Goal: Check status: Check status

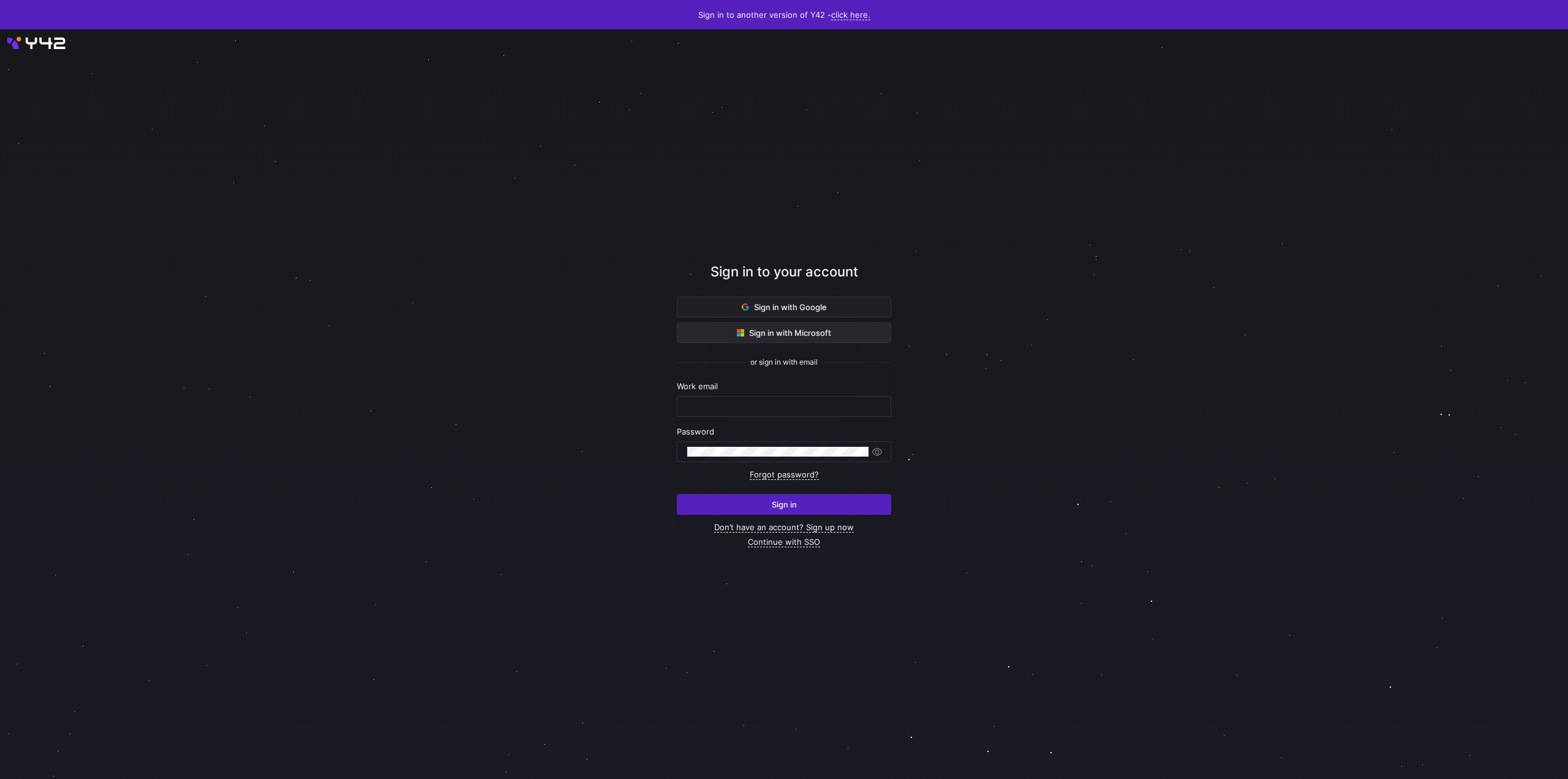
click at [792, 331] on span "Sign in with Microsoft" at bounding box center [784, 332] width 94 height 9
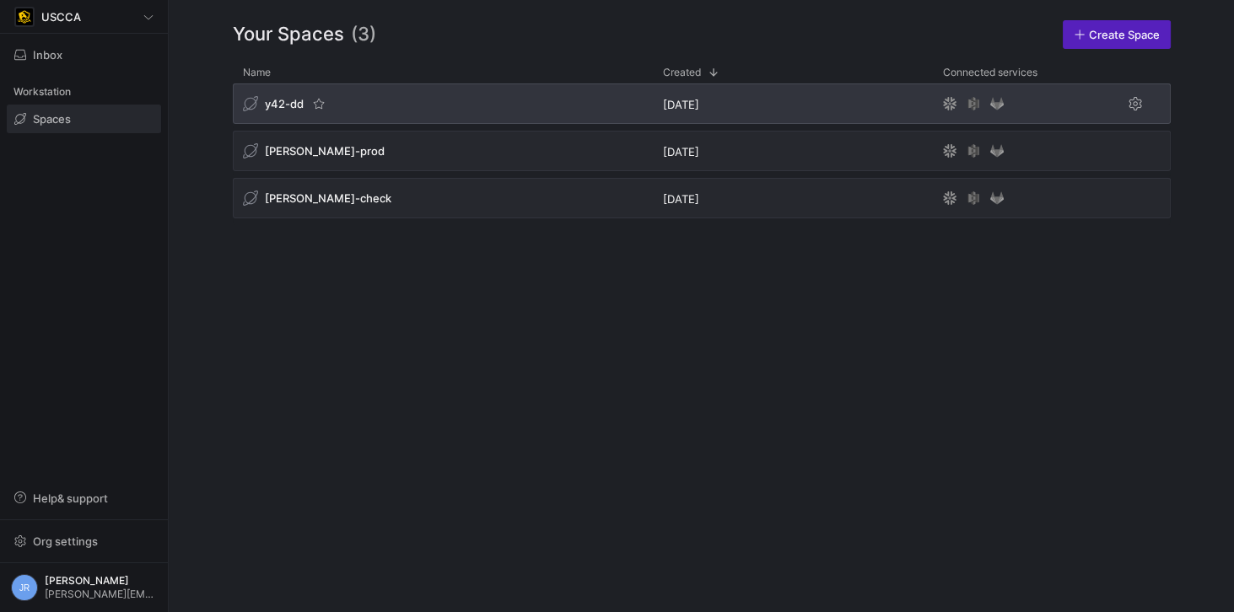
click at [283, 107] on span "y42-dd" at bounding box center [284, 103] width 39 height 13
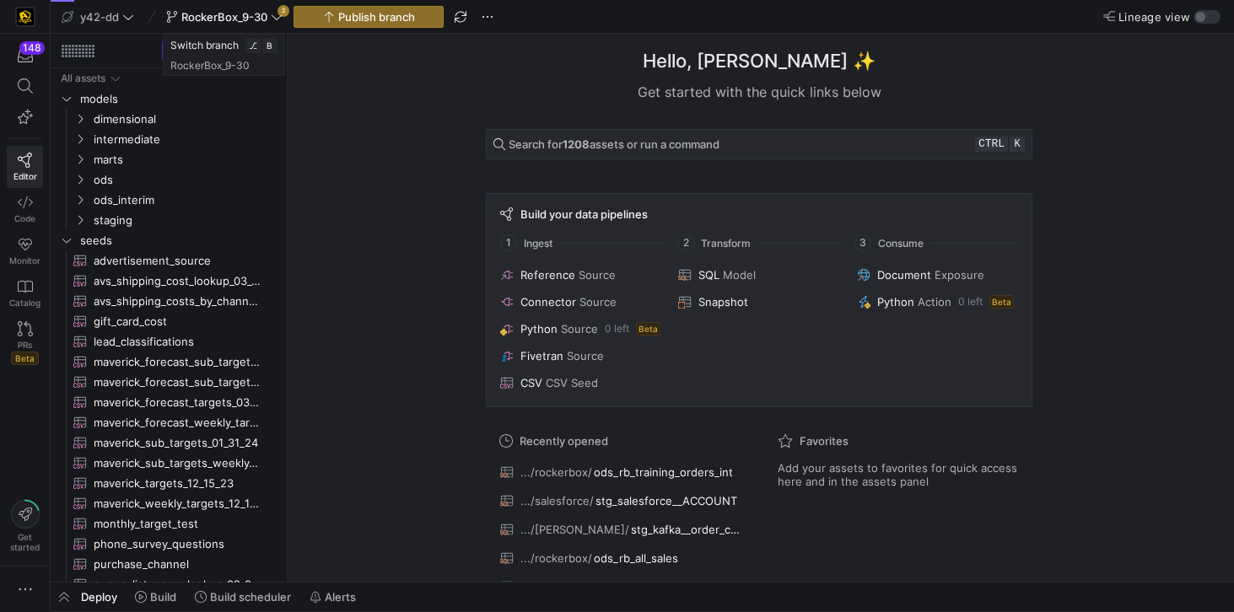
click at [277, 18] on icon at bounding box center [277, 17] width 12 height 12
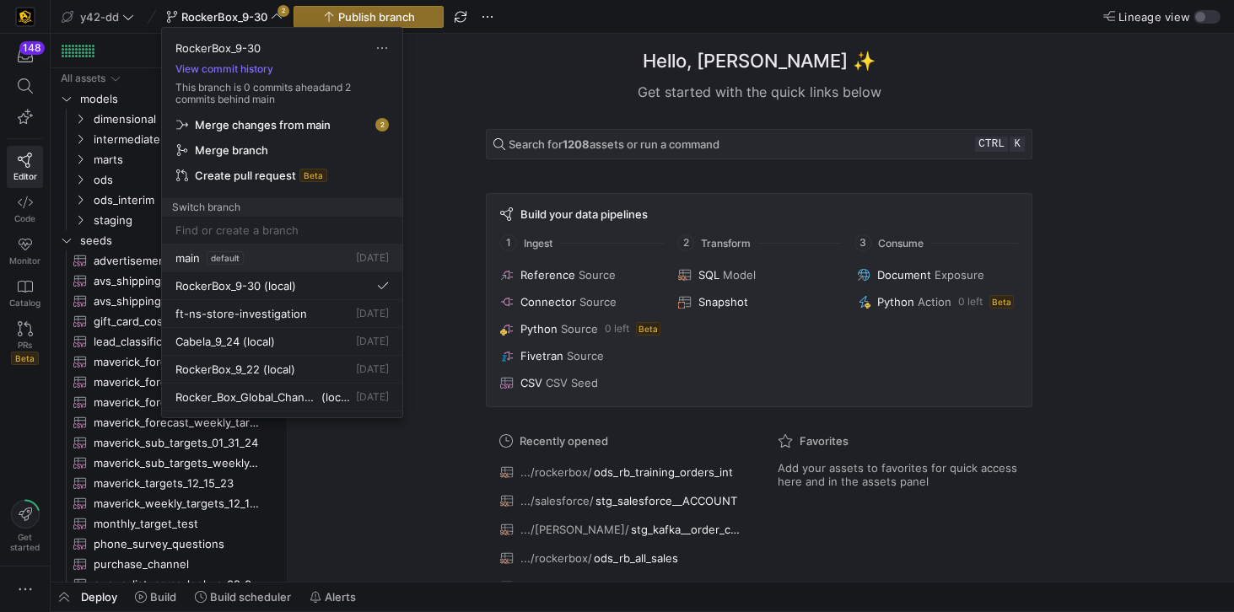
click at [182, 258] on span "main" at bounding box center [187, 257] width 24 height 13
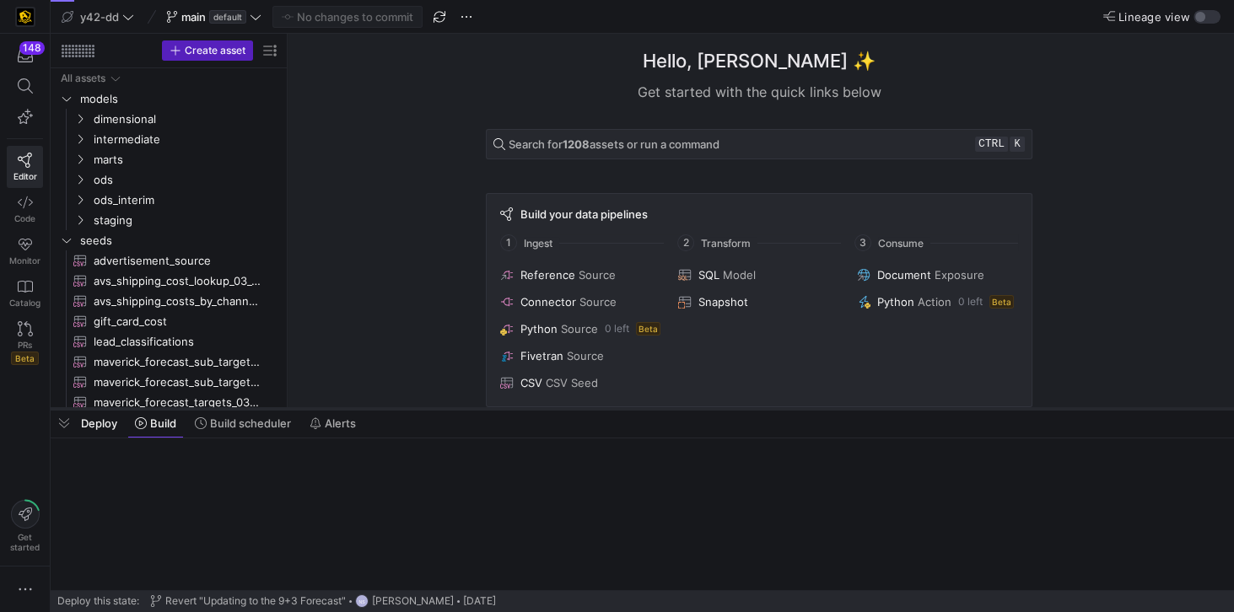
drag, startPoint x: 426, startPoint y: 584, endPoint x: 457, endPoint y: 410, distance: 177.3
click at [457, 410] on div at bounding box center [642, 409] width 1183 height 7
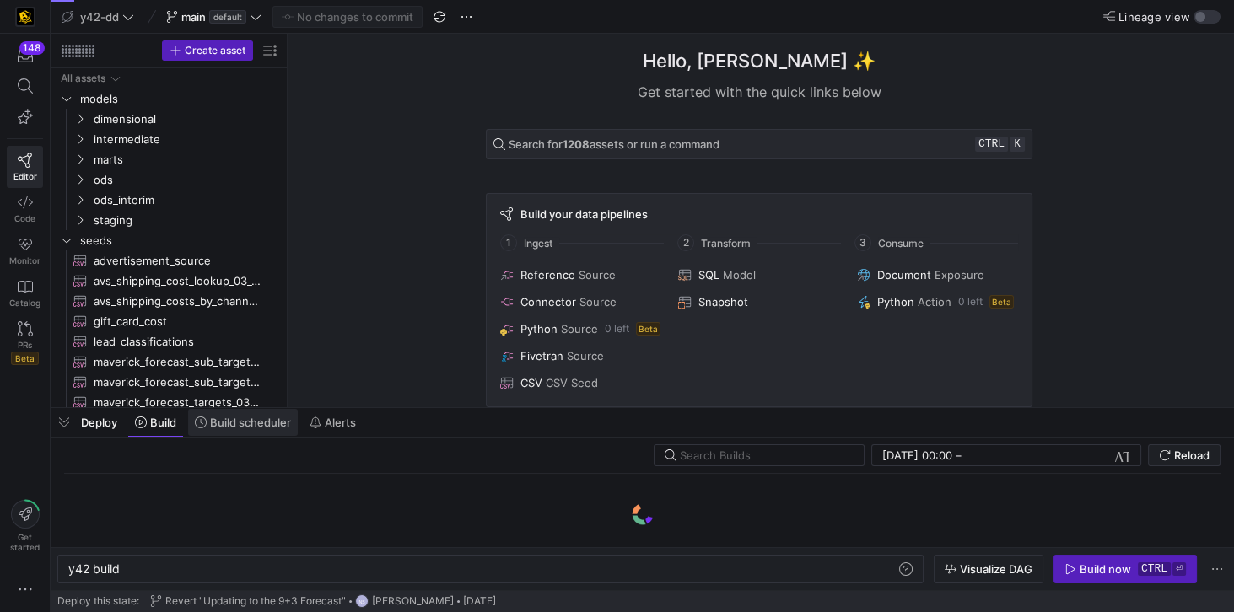
scroll to position [0, 51]
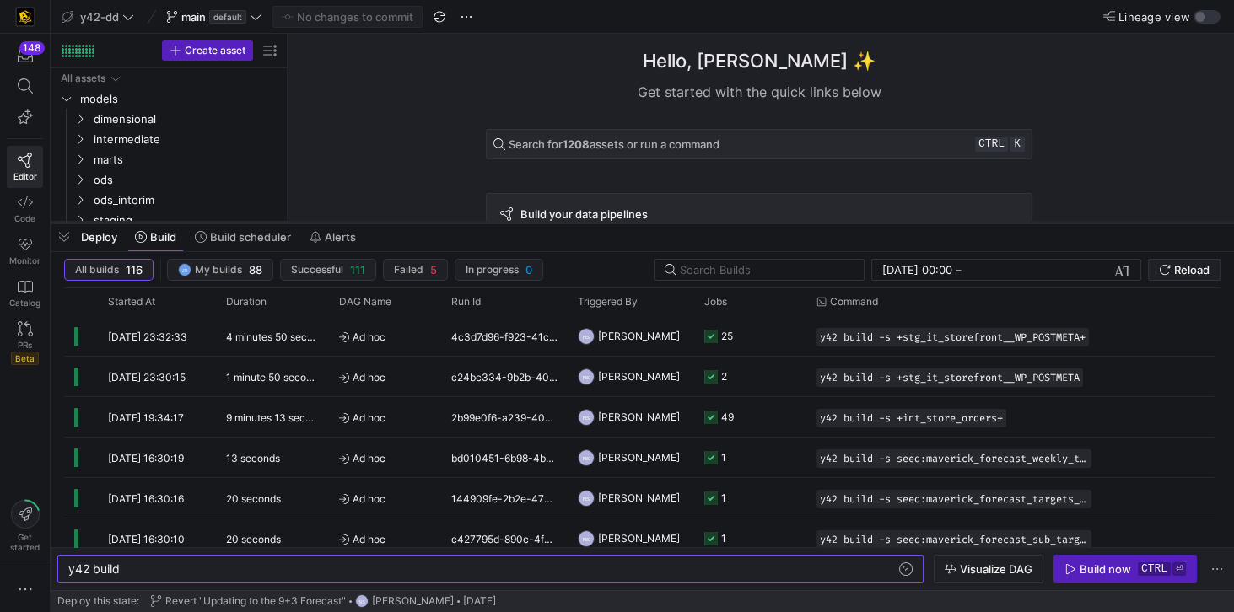
drag, startPoint x: 438, startPoint y: 409, endPoint x: 441, endPoint y: 225, distance: 183.8
click at [441, 224] on div at bounding box center [642, 222] width 1183 height 7
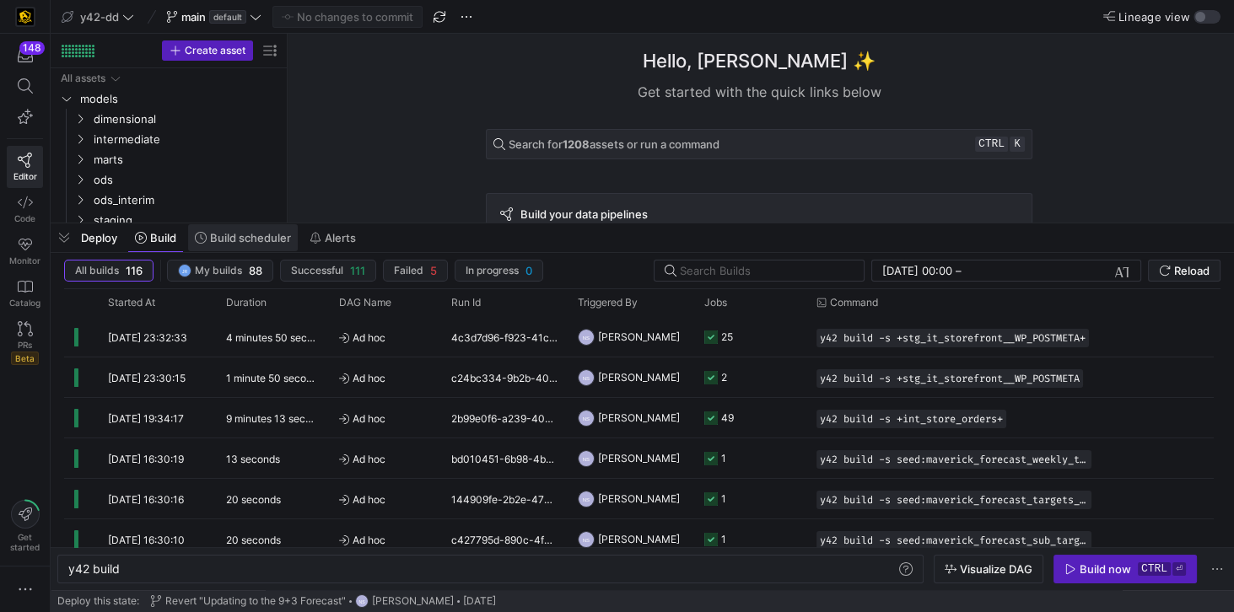
click at [250, 241] on span "Build scheduler" at bounding box center [250, 237] width 81 height 13
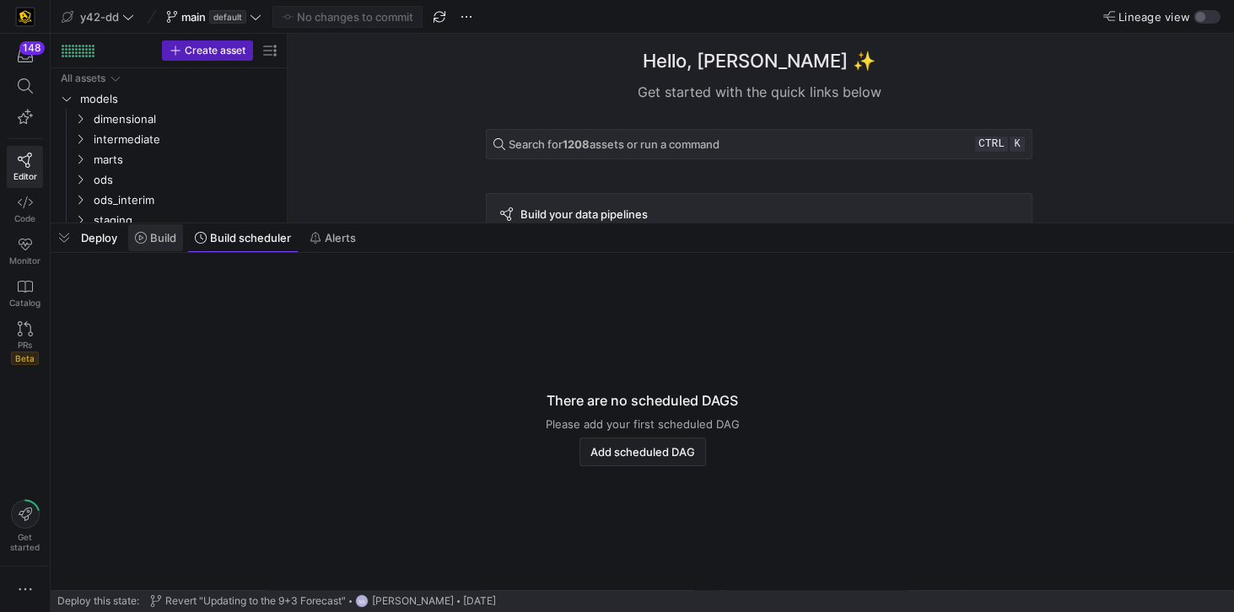
click at [164, 236] on span "Build" at bounding box center [163, 237] width 26 height 13
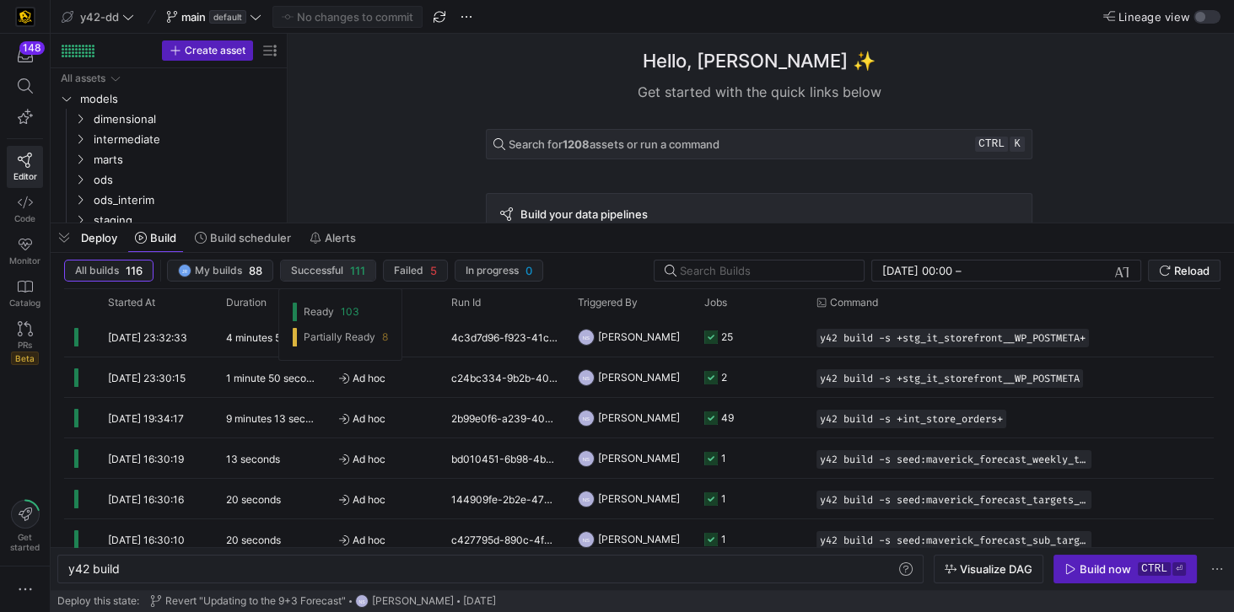
click at [318, 265] on span "Successful" at bounding box center [317, 271] width 52 height 12
click at [250, 237] on span "Build scheduler" at bounding box center [250, 237] width 81 height 13
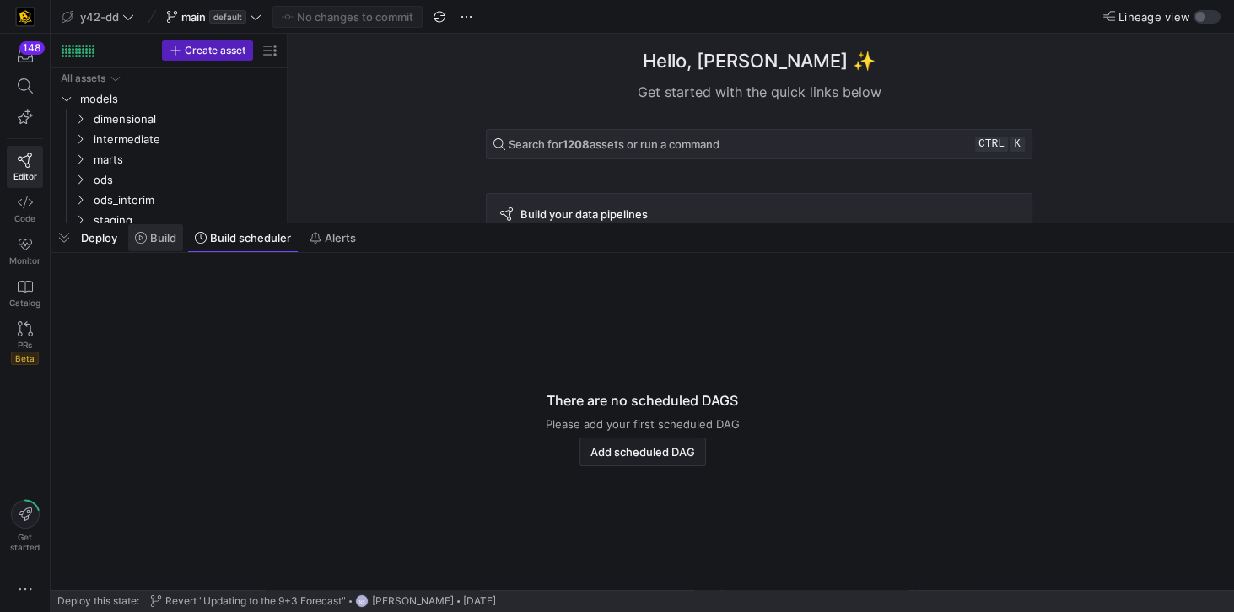
click at [165, 236] on span "Build" at bounding box center [163, 237] width 26 height 13
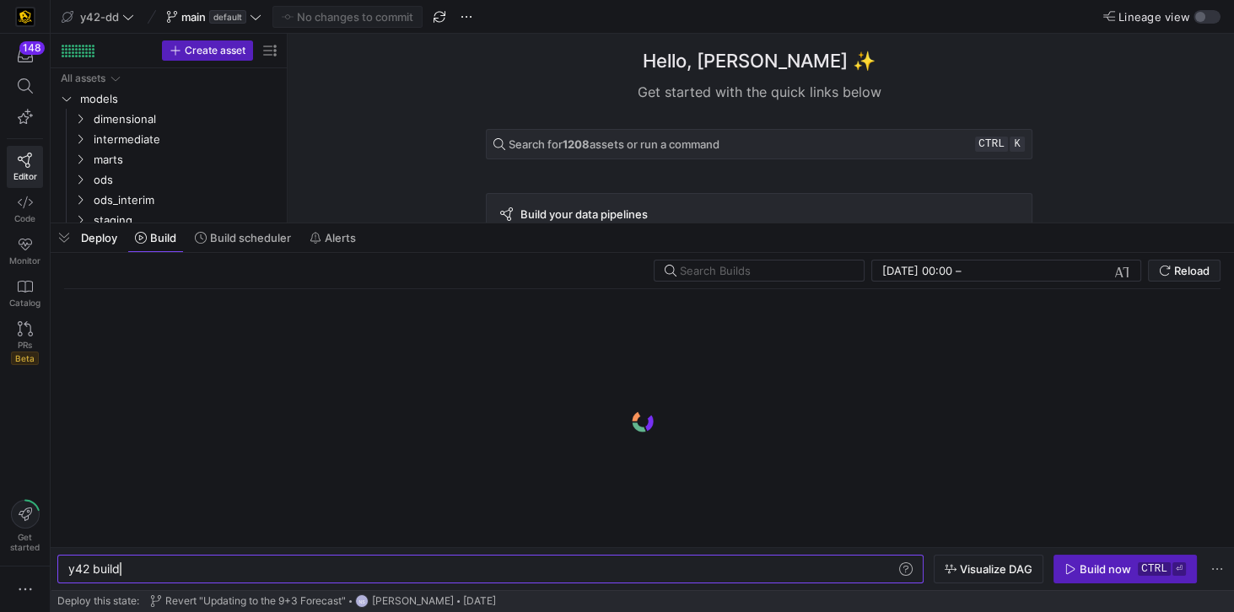
scroll to position [0, 51]
click at [103, 239] on span "Deploy" at bounding box center [99, 237] width 36 height 13
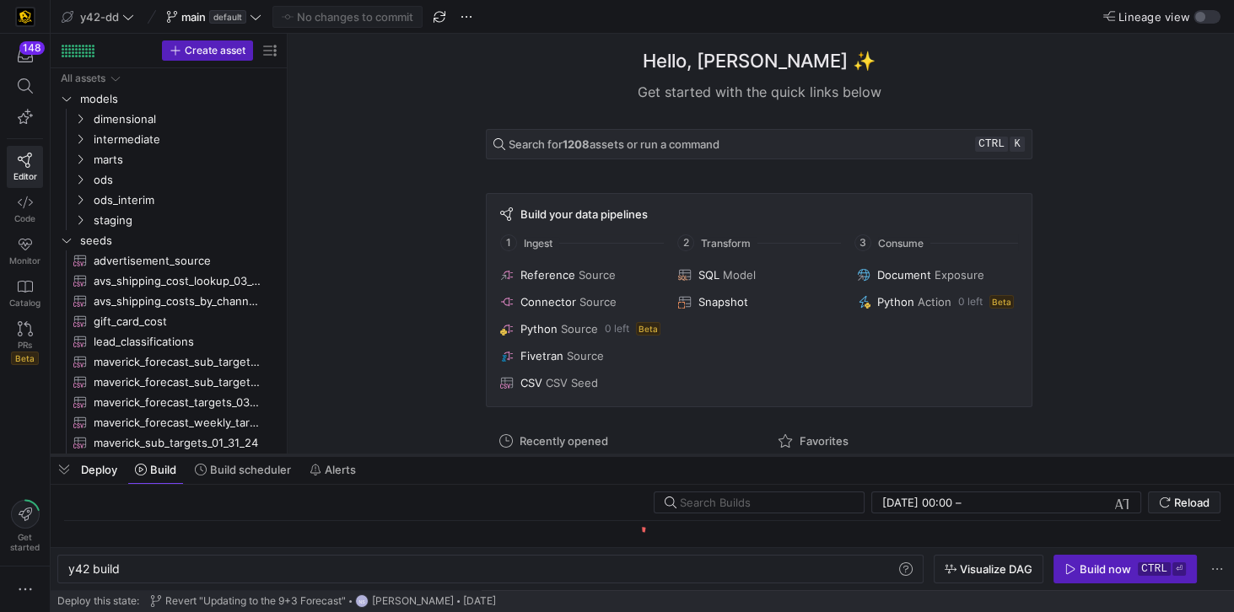
drag, startPoint x: 418, startPoint y: 583, endPoint x: 429, endPoint y: 456, distance: 127.8
click at [429, 456] on div at bounding box center [642, 455] width 1183 height 7
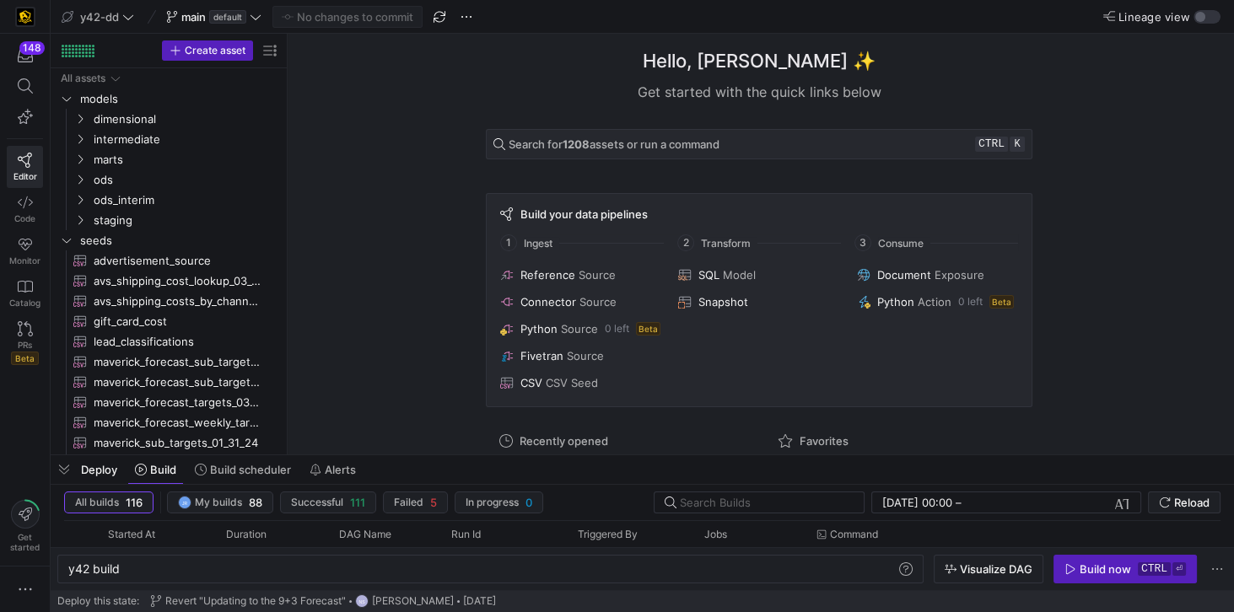
click at [1104, 336] on div "Hello, Jess ✨ Get started with the quick links below Search for 1208 assets or …" at bounding box center [758, 244] width 929 height 421
